Goal: Task Accomplishment & Management: Manage account settings

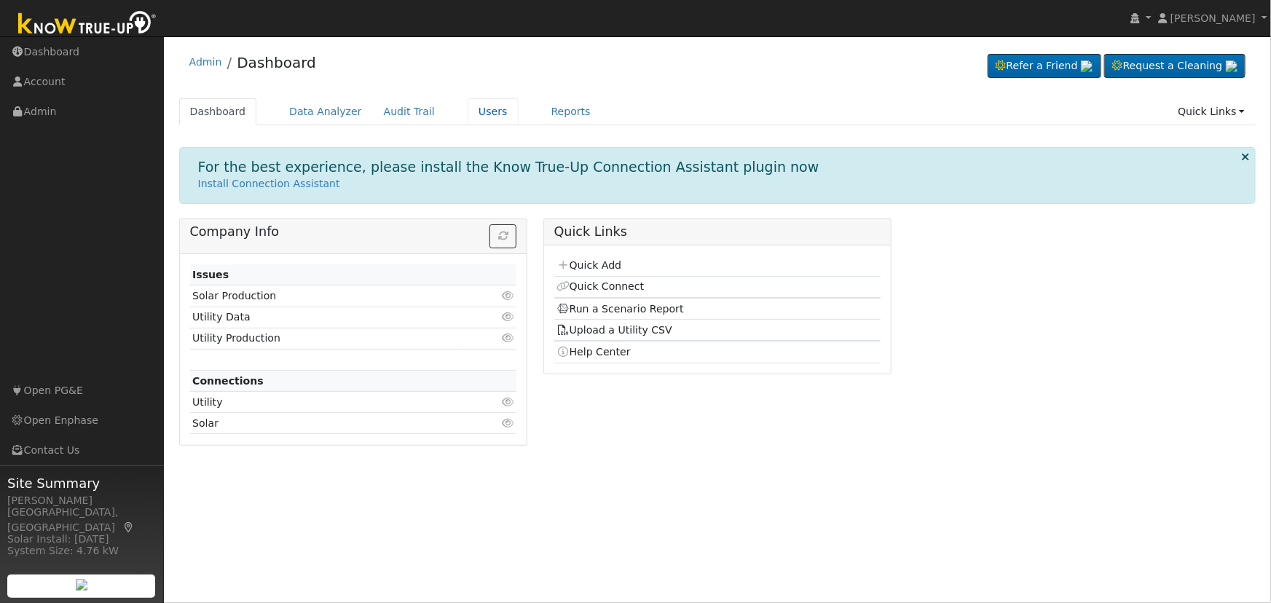
click at [468, 112] on link "Users" at bounding box center [493, 111] width 51 height 27
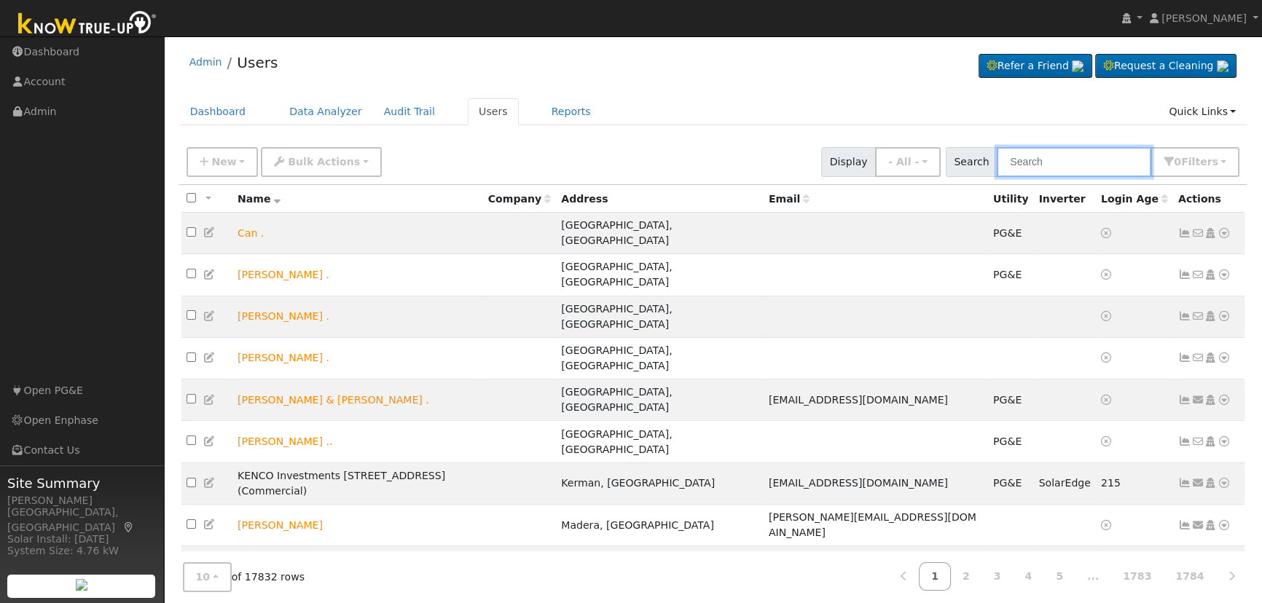
click at [1066, 163] on input "text" at bounding box center [1074, 162] width 154 height 30
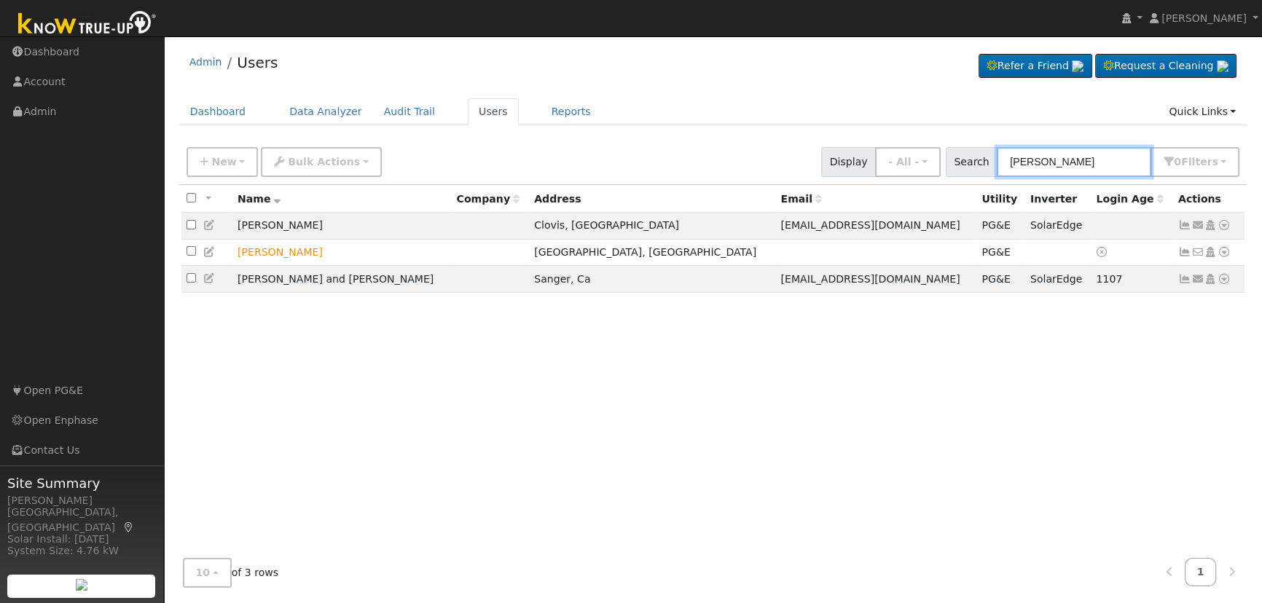
type input "michael rodriguez"
click at [208, 255] on icon at bounding box center [209, 252] width 13 height 10
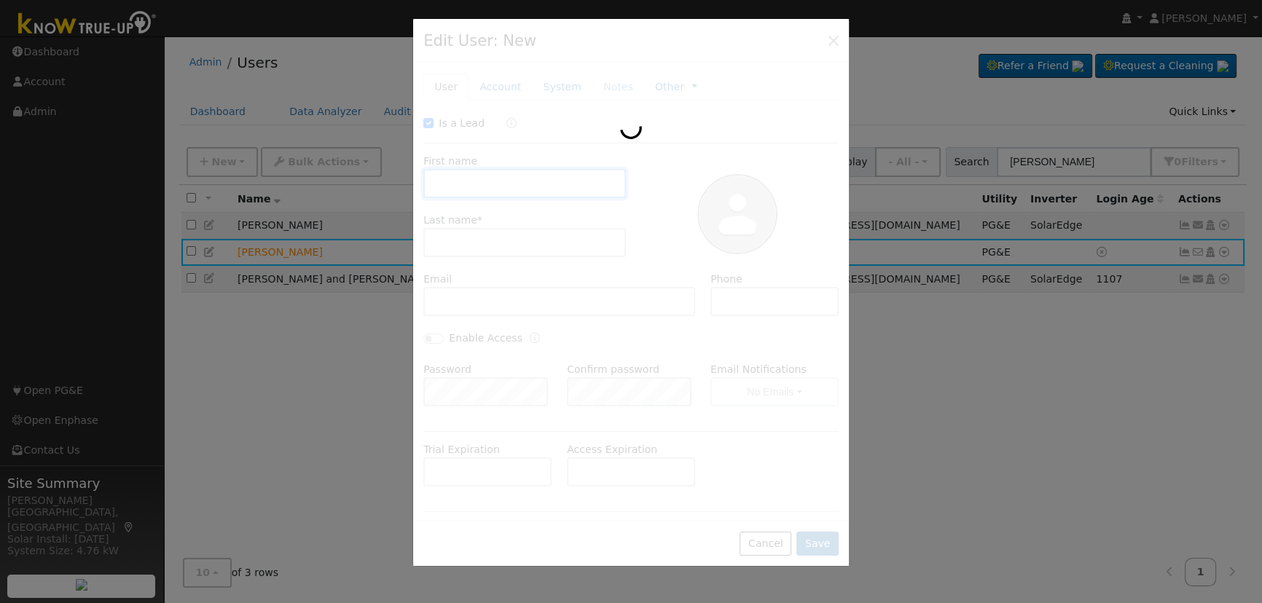
checkbox input "true"
type input "Michael"
type input "Rodriguez"
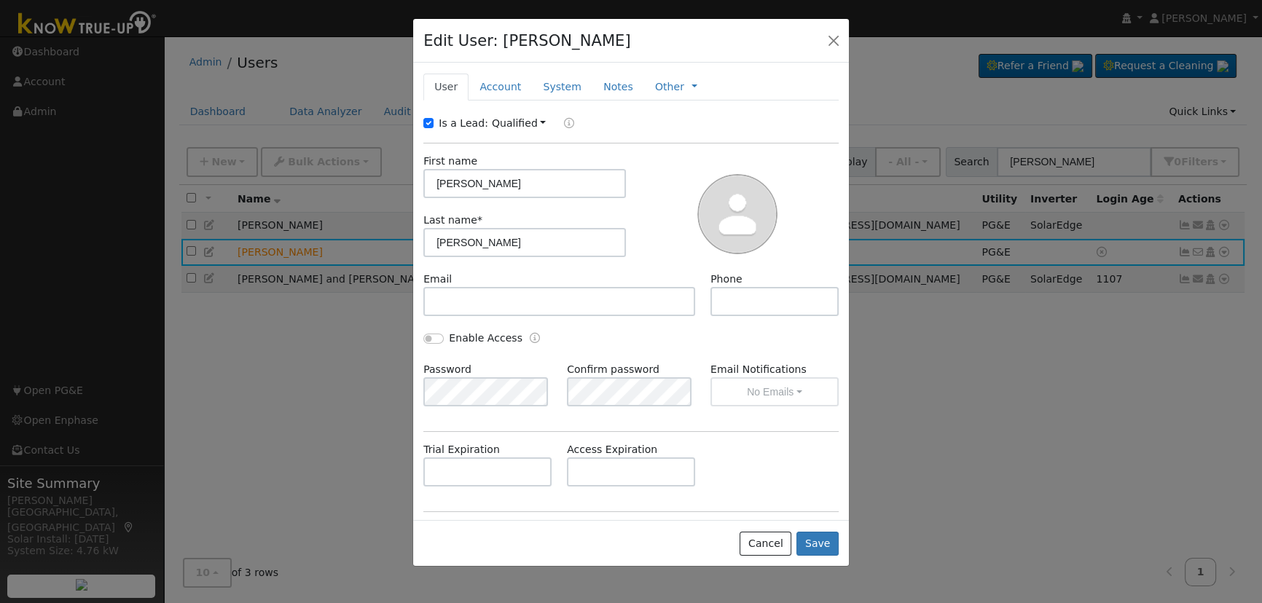
click at [487, 87] on link "Account" at bounding box center [500, 87] width 63 height 27
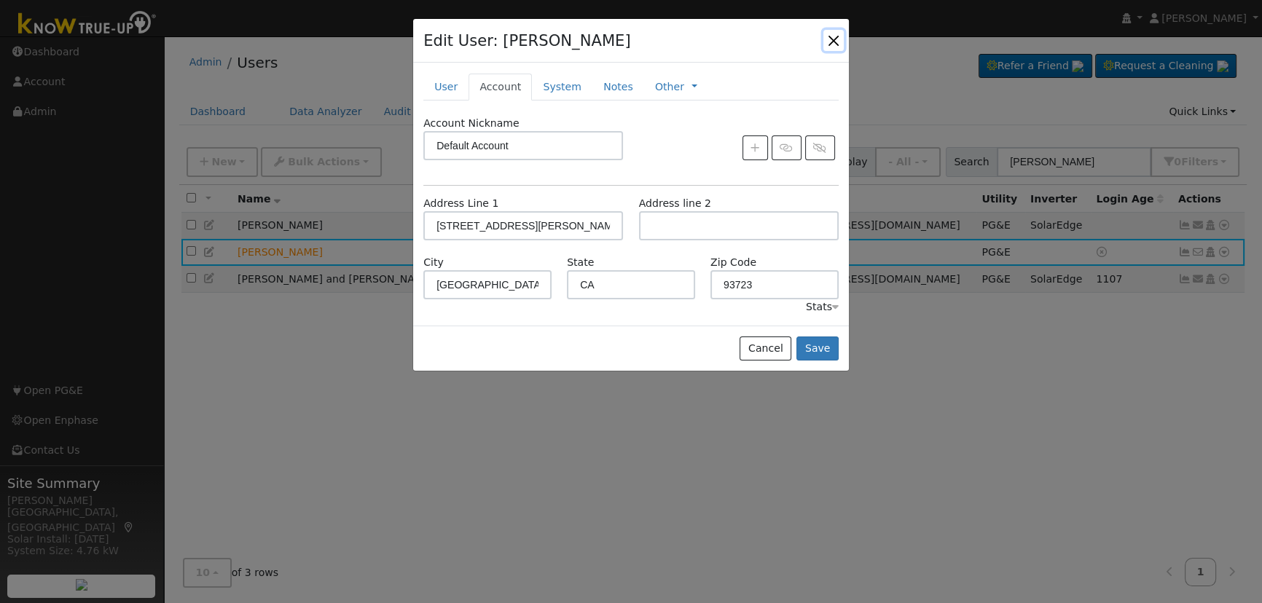
click at [834, 34] on button "button" at bounding box center [833, 40] width 20 height 20
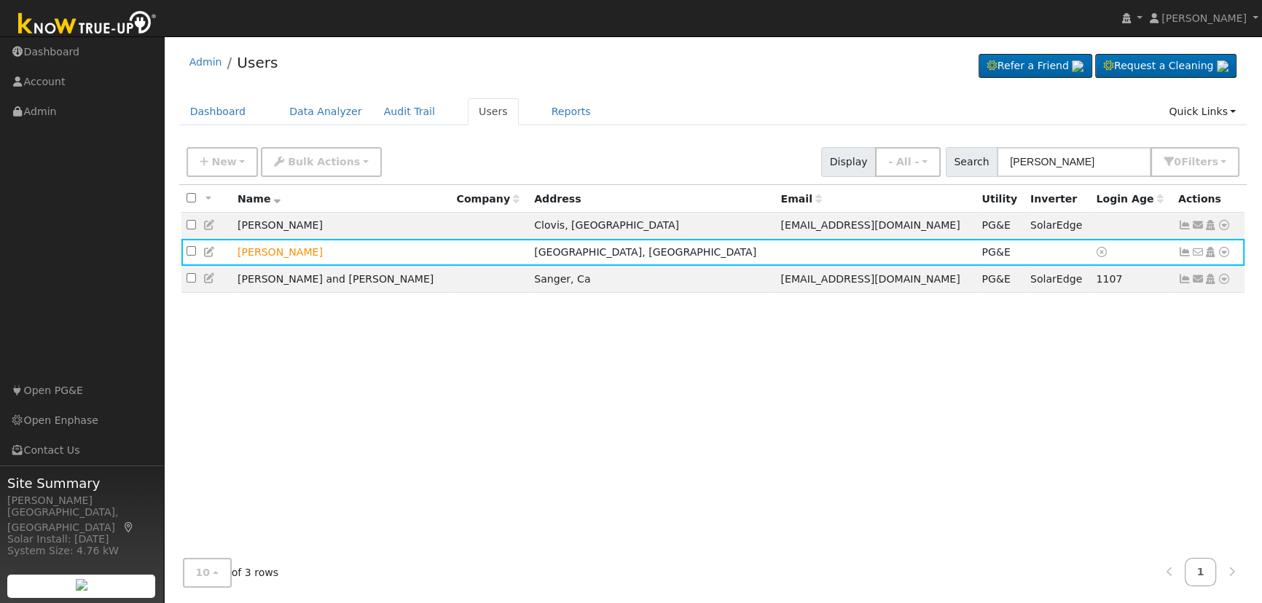
click at [1223, 256] on icon at bounding box center [1224, 252] width 13 height 10
click at [0, 0] on link "Scenario" at bounding box center [0, 0] width 0 height 0
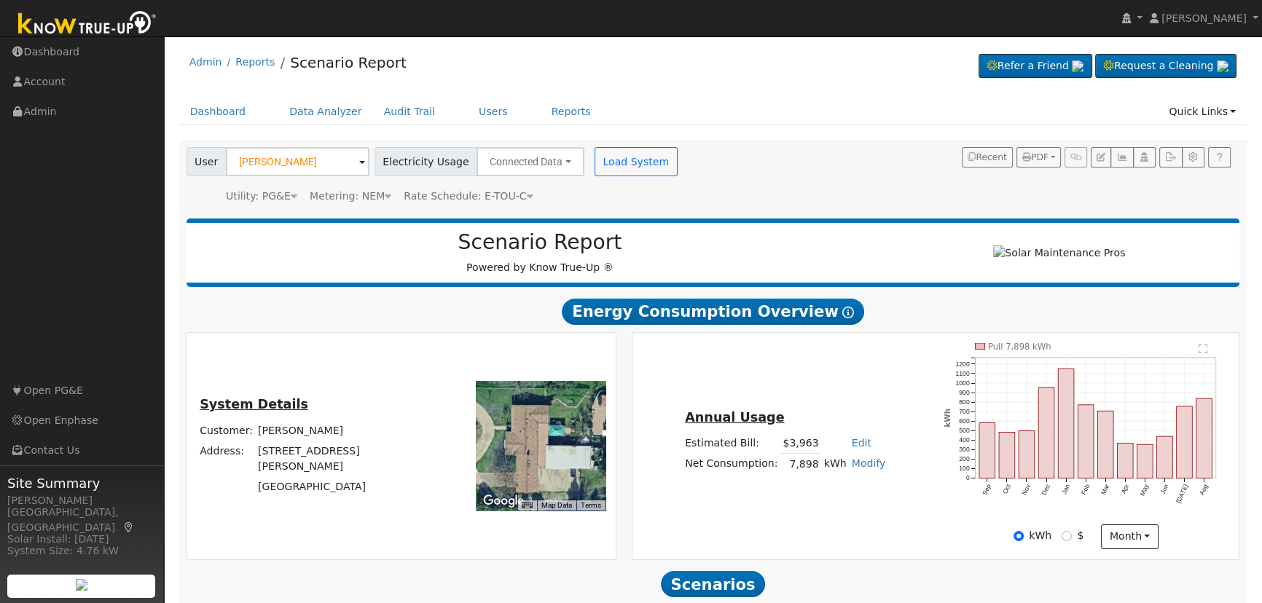
click at [849, 386] on div "Annual Usage Estimated Bill: $3,963 Edit Estimated Bill $ Annual Net Consumptio…" at bounding box center [936, 446] width 602 height 206
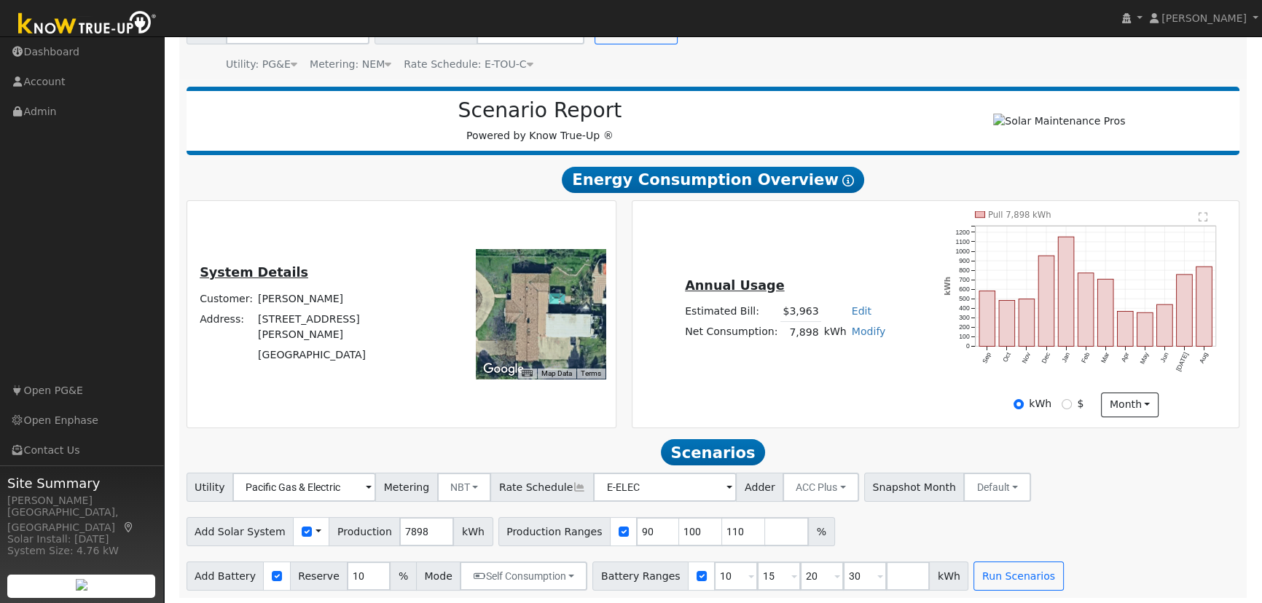
scroll to position [139, 0]
